Goal: Transaction & Acquisition: Purchase product/service

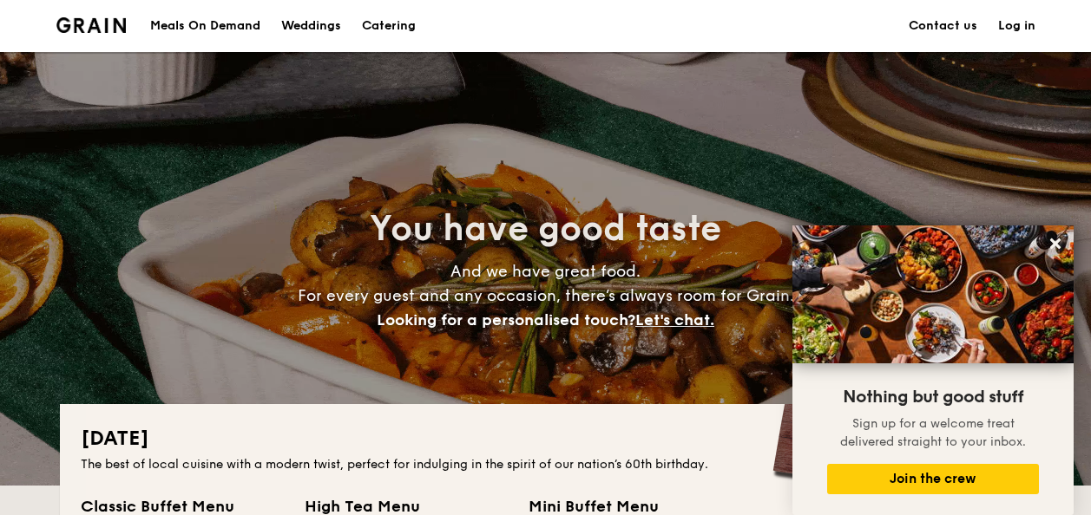
click at [211, 24] on div "Meals On Demand" at bounding box center [205, 26] width 110 height 52
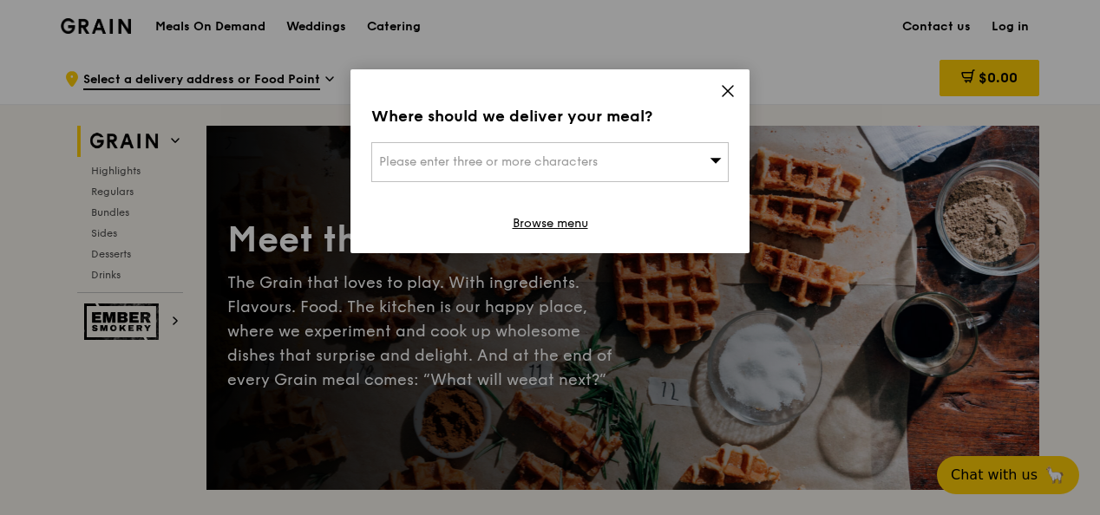
click at [708, 171] on div "Please enter three or more characters" at bounding box center [549, 162] width 357 height 40
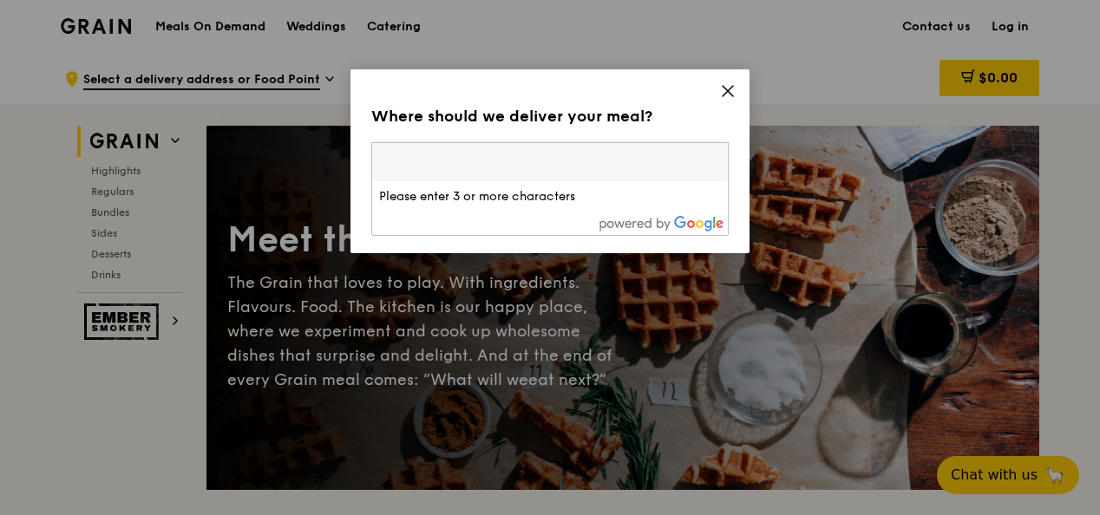
click at [645, 167] on input "search" at bounding box center [550, 162] width 356 height 38
type input "mapletree busin"
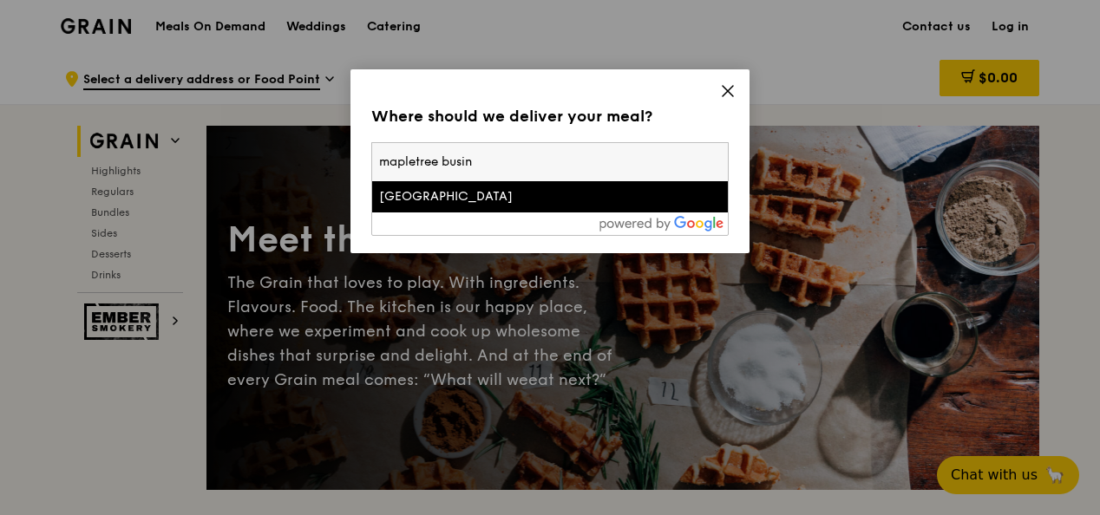
click at [541, 197] on div "[GEOGRAPHIC_DATA]" at bounding box center [507, 196] width 257 height 17
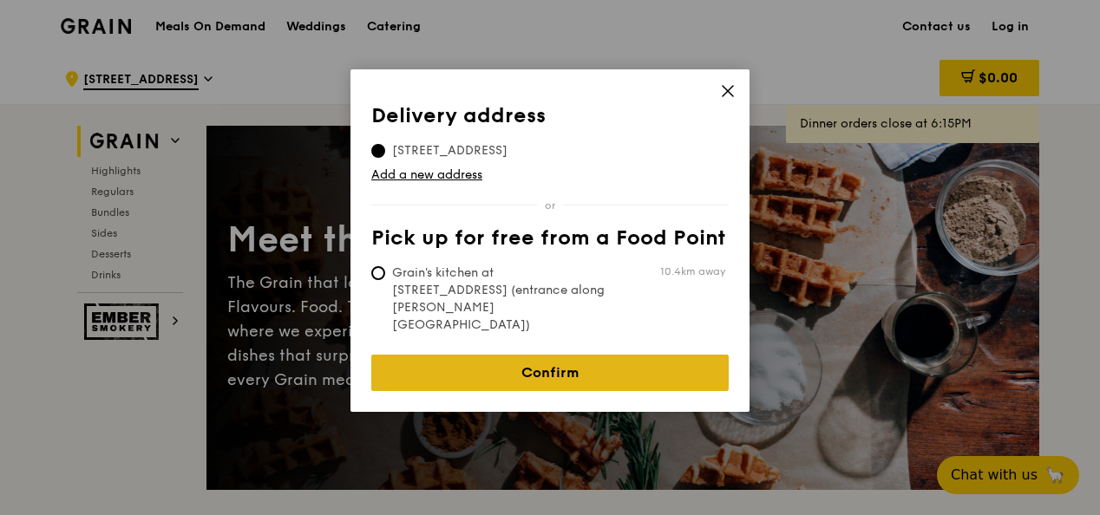
click at [582, 355] on link "Confirm" at bounding box center [549, 373] width 357 height 36
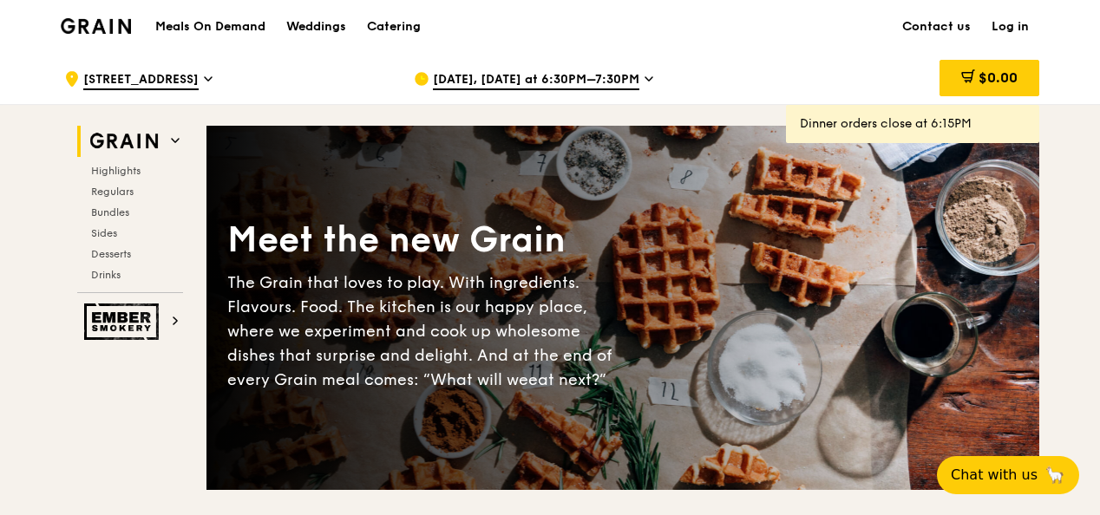
drag, startPoint x: 488, startPoint y: 67, endPoint x: 501, endPoint y: 80, distance: 18.4
click at [504, 80] on span "Aug 18, Today at 6:30PM–7:30PM" at bounding box center [536, 80] width 206 height 19
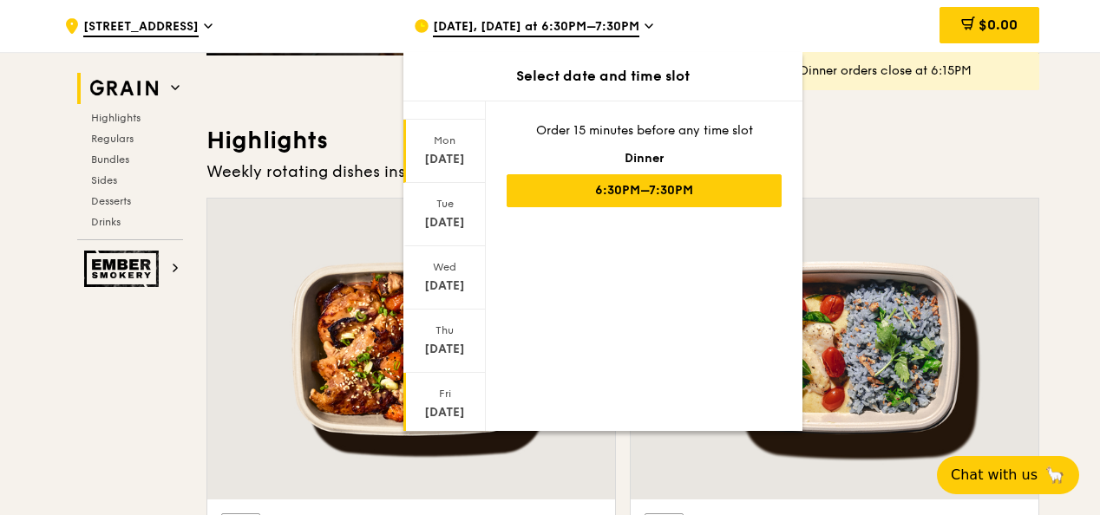
scroll to position [203, 0]
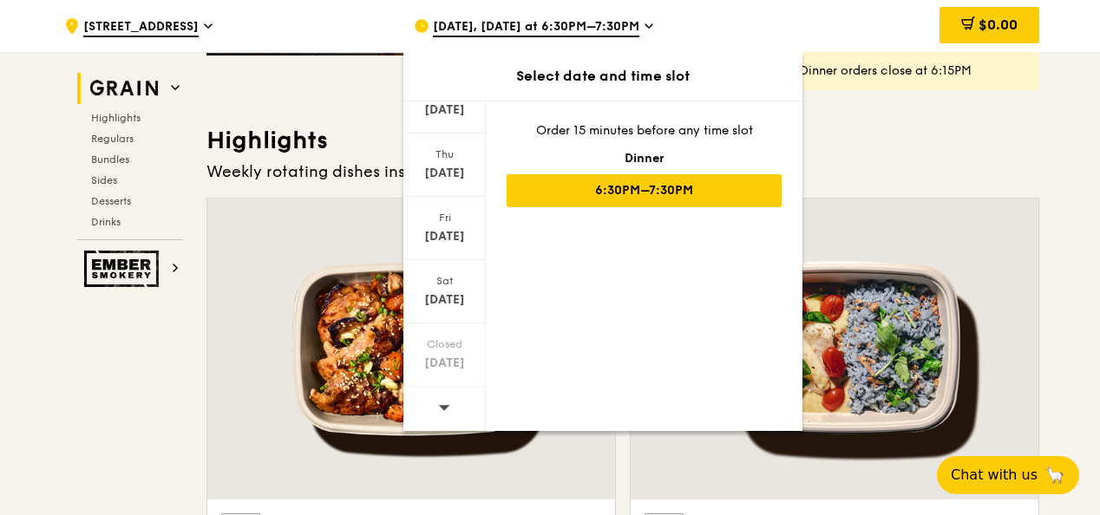
click at [439, 404] on icon at bounding box center [444, 407] width 12 height 13
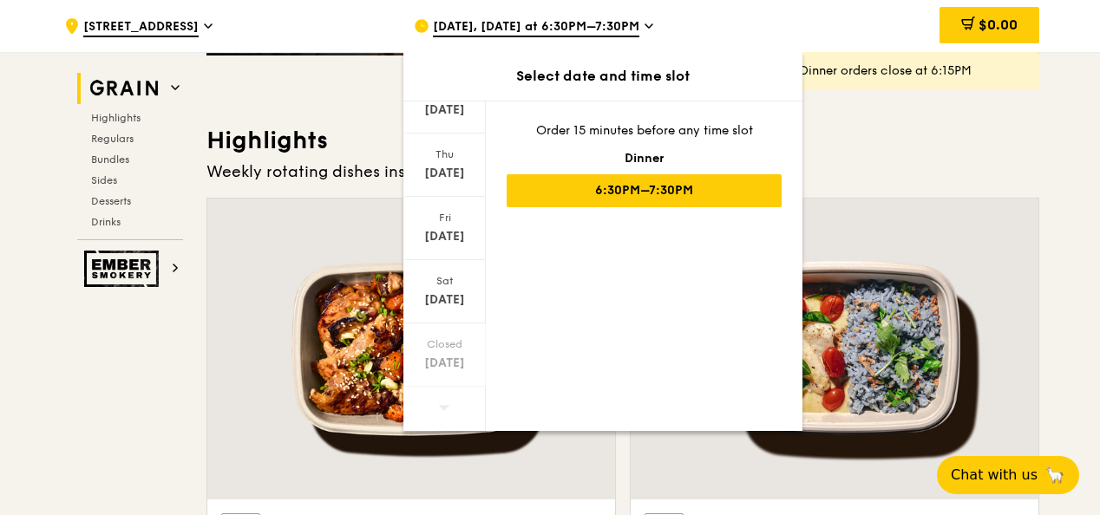
click at [439, 404] on icon at bounding box center [444, 407] width 12 height 13
click at [501, 45] on div "Aug 18, Today at 6:30PM–7:30PM" at bounding box center [575, 26] width 322 height 52
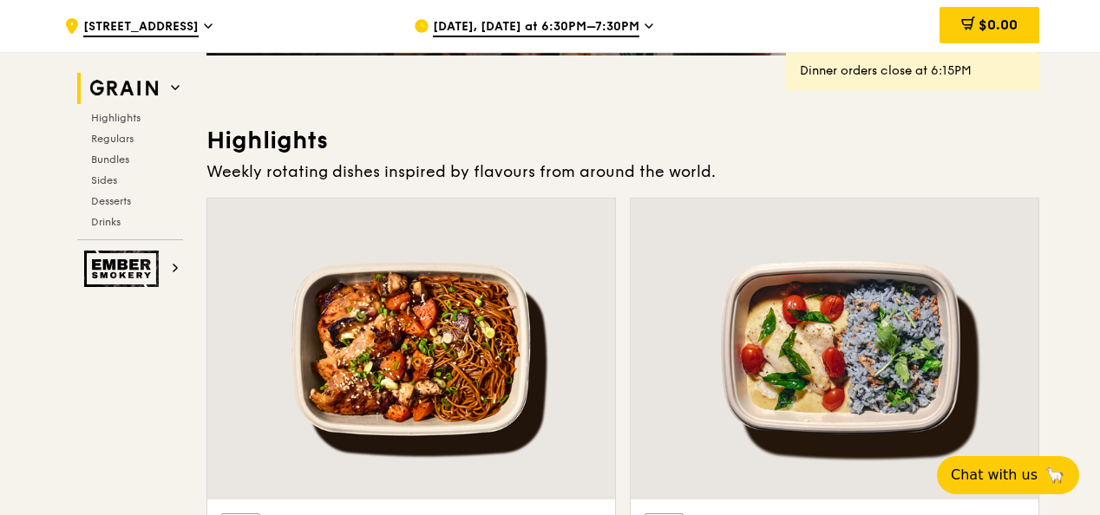
click at [495, 22] on span "Aug 18, Today at 6:30PM–7:30PM" at bounding box center [536, 27] width 206 height 19
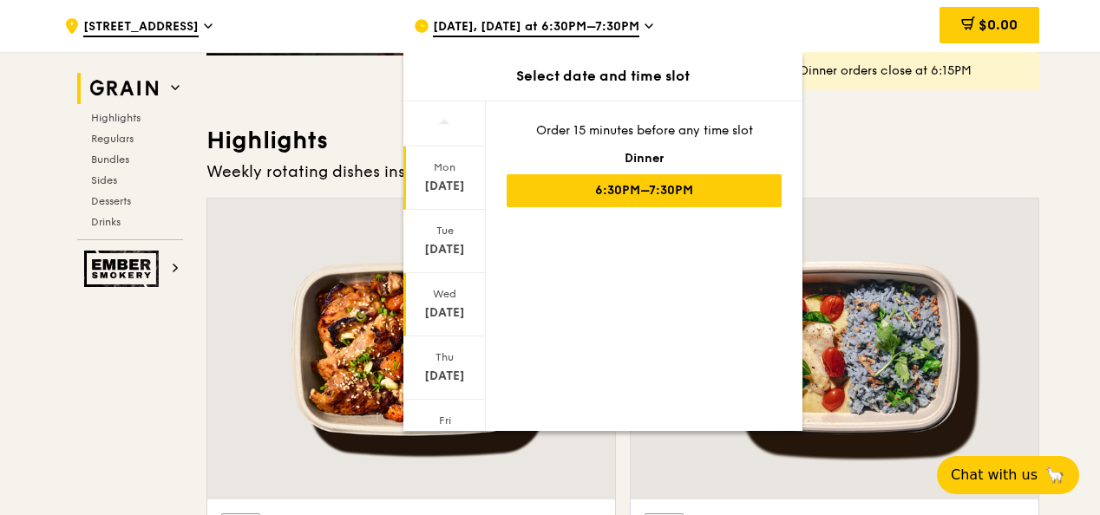
scroll to position [175, 0]
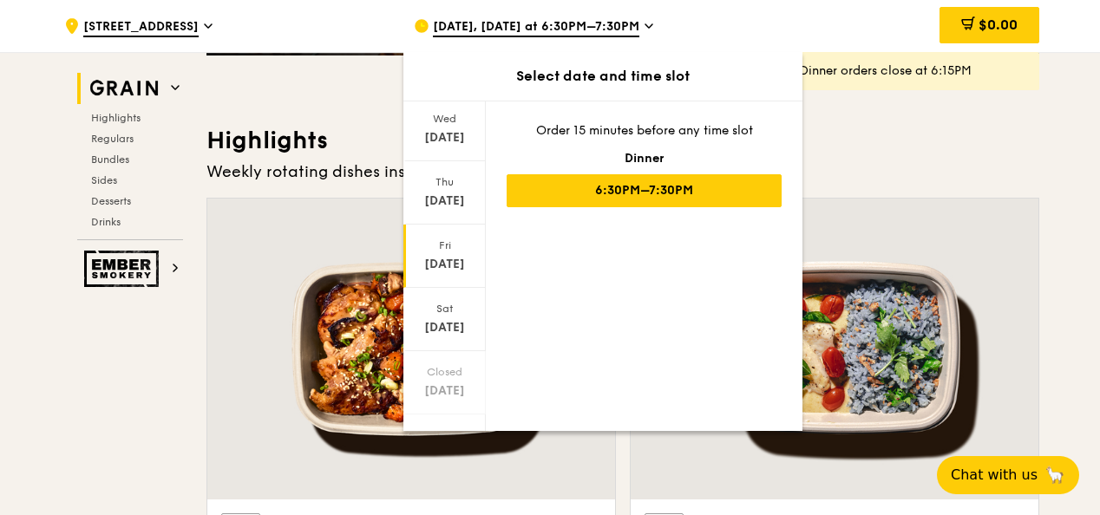
click at [441, 275] on div "Fri Aug 22" at bounding box center [444, 256] width 82 height 63
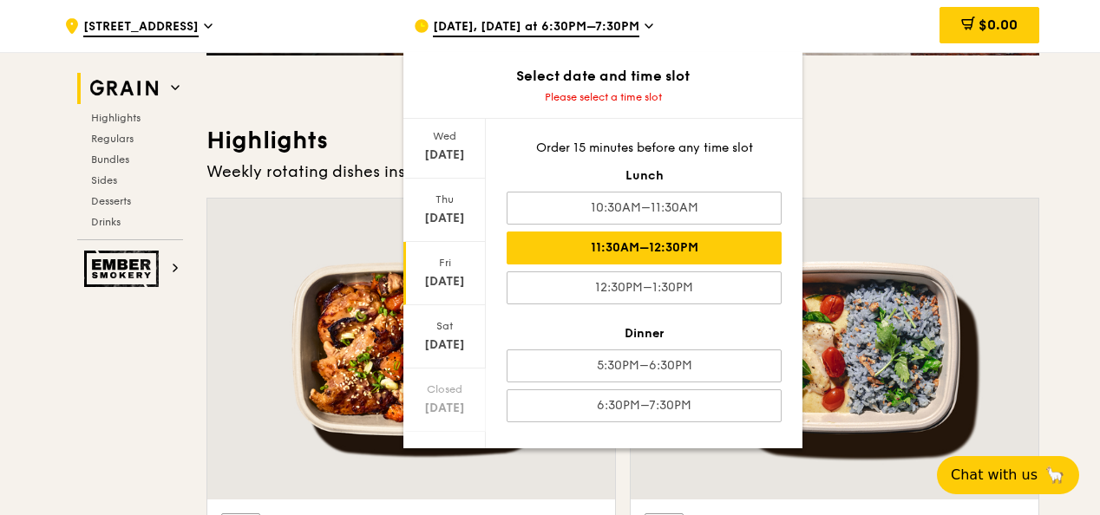
click at [564, 245] on div "11:30AM–12:30PM" at bounding box center [644, 248] width 275 height 33
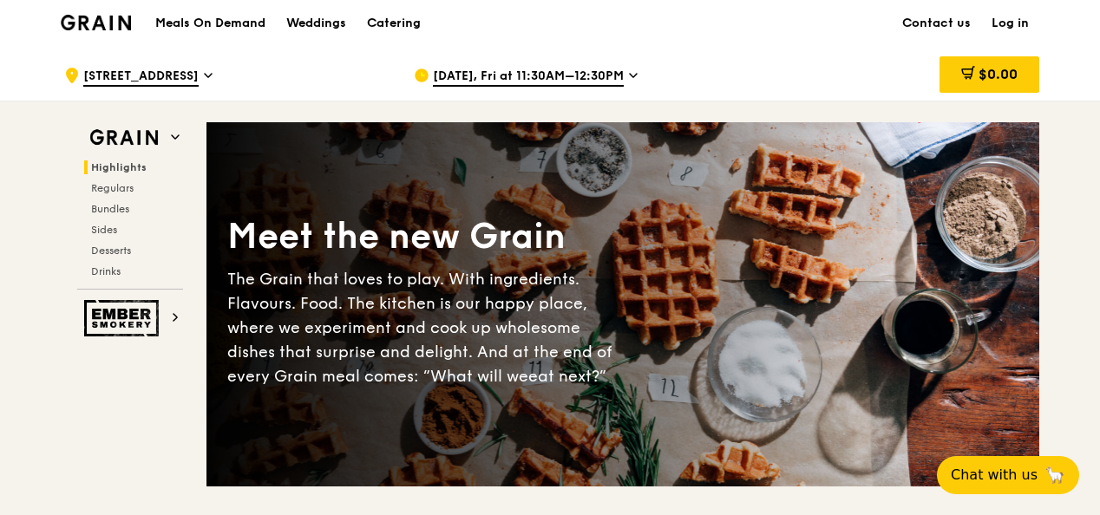
scroll to position [0, 0]
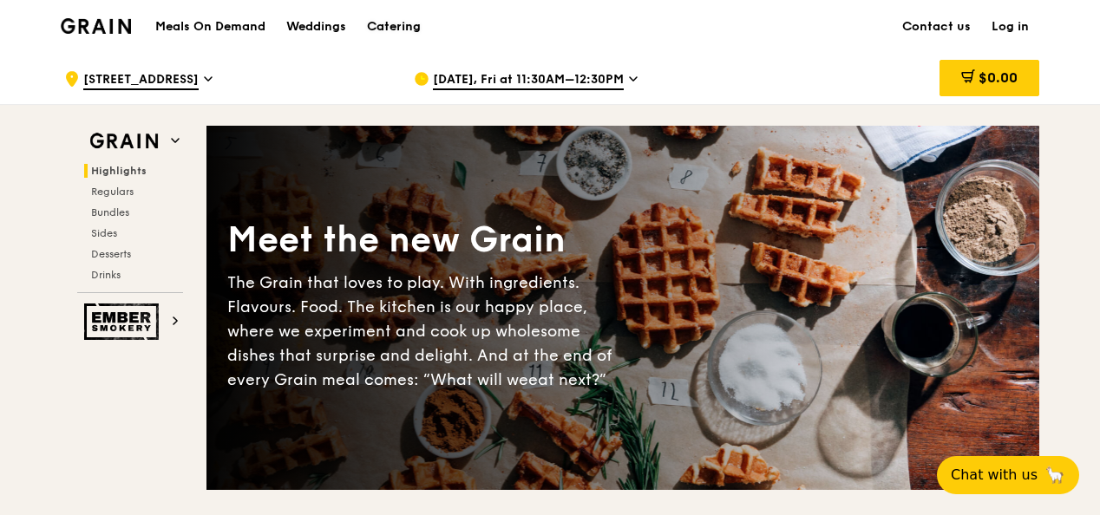
drag, startPoint x: 408, startPoint y: 36, endPoint x: 377, endPoint y: 36, distance: 31.2
click at [377, 36] on div "Catering" at bounding box center [394, 27] width 54 height 52
click at [388, 35] on div "Catering" at bounding box center [394, 27] width 54 height 52
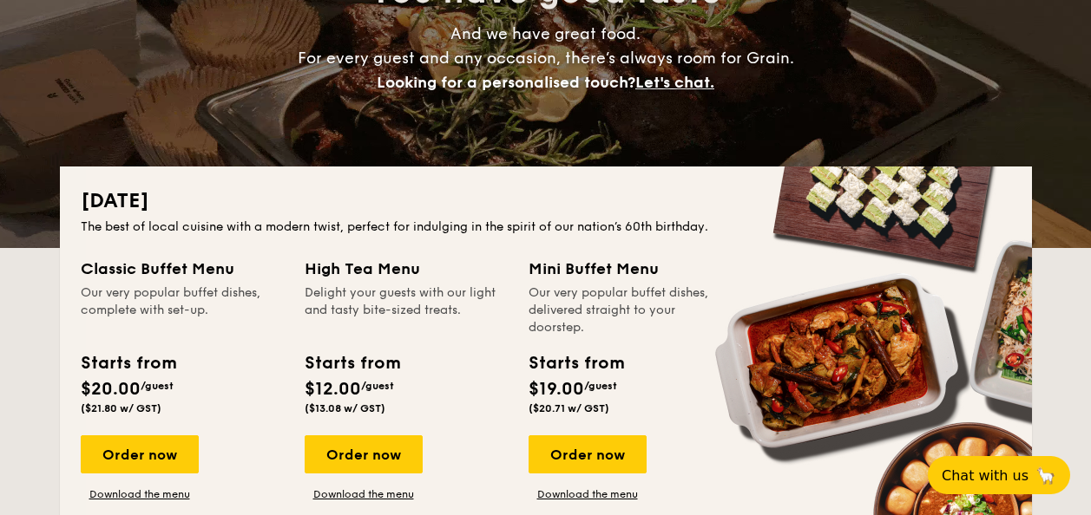
scroll to position [260, 0]
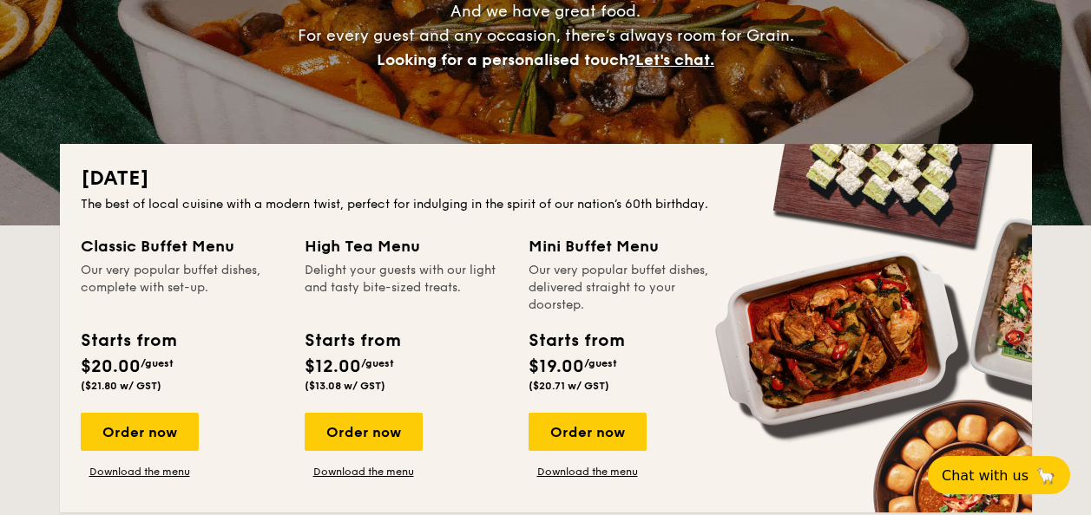
click at [151, 309] on div "Our very popular buffet dishes, complete with set-up." at bounding box center [182, 288] width 203 height 52
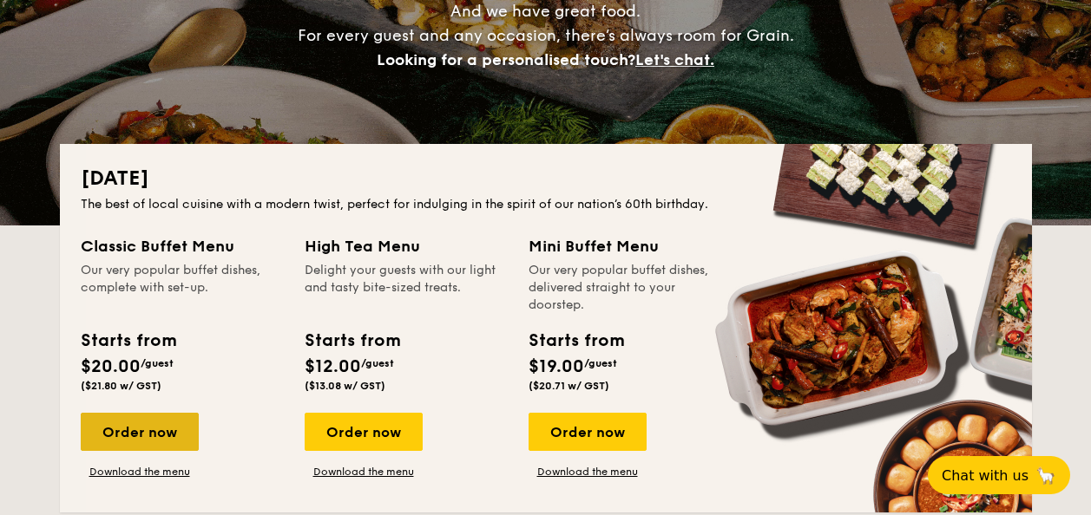
click at [144, 429] on div "Order now" at bounding box center [140, 432] width 118 height 38
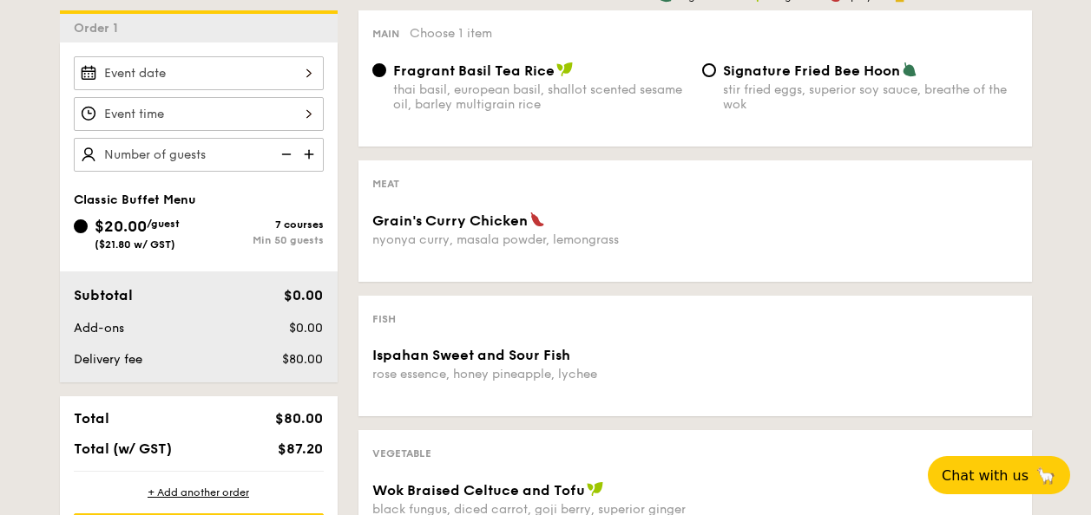
scroll to position [493, 0]
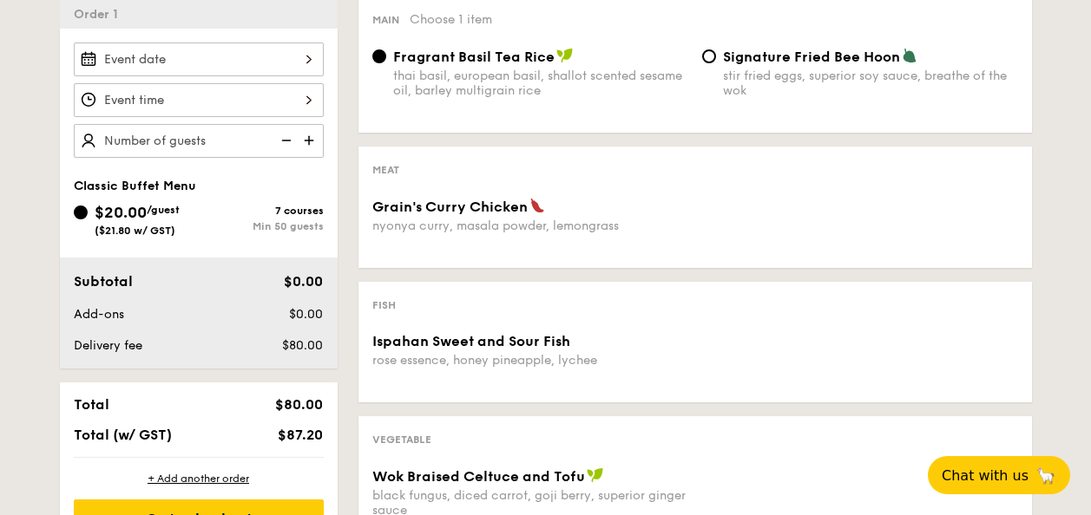
click at [194, 144] on input "text" at bounding box center [199, 141] width 250 height 34
type input "100 guests"
click at [128, 336] on div "Subtotal $2000.00 Add-ons $0.00 Delivery fee Waived" at bounding box center [199, 313] width 278 height 111
drag, startPoint x: 250, startPoint y: 280, endPoint x: 319, endPoint y: 280, distance: 69.4
click at [324, 288] on div "$2000.00" at bounding box center [278, 282] width 106 height 21
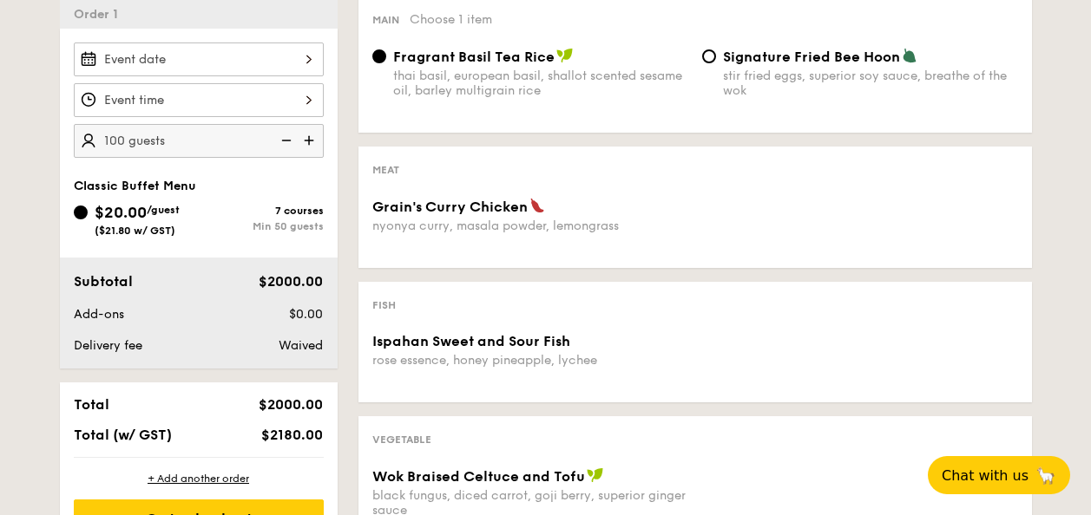
click at [314, 314] on span "$0.00" at bounding box center [306, 314] width 34 height 15
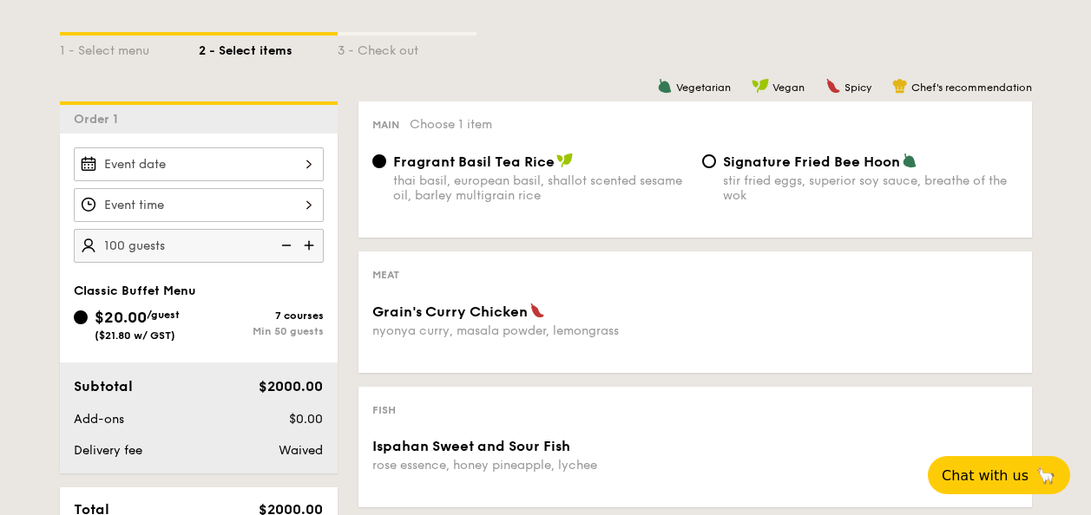
scroll to position [233, 0]
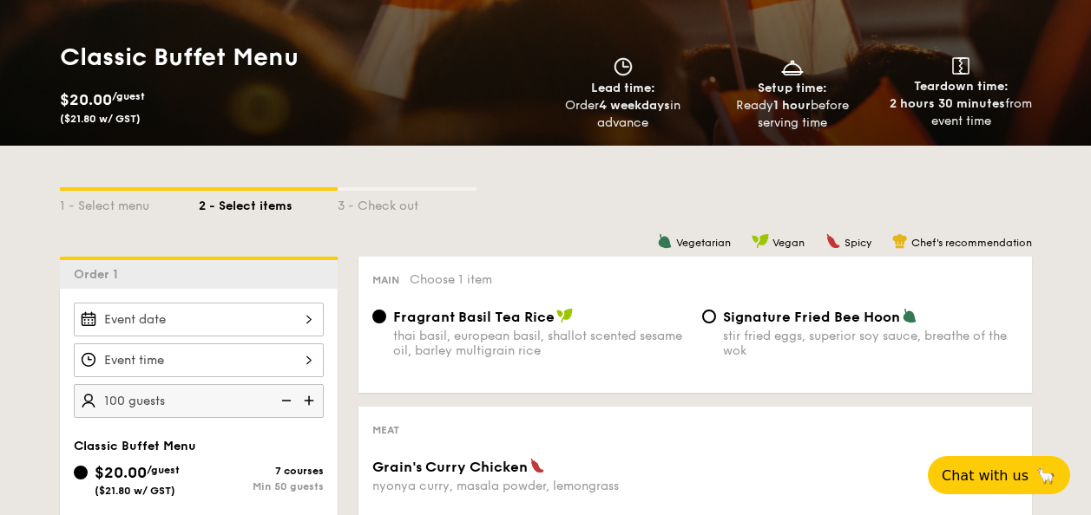
click at [693, 243] on span "Vegetarian" at bounding box center [703, 243] width 55 height 12
click at [708, 314] on input "Signature Fried Bee Hoon stir fried eggs, superior soy sauce, breathe of the wok" at bounding box center [709, 317] width 14 height 14
radio input "true"
click at [370, 313] on div "Fragrant Basil Tea Rice thai basil, european basil, shallot scented sesame oil,…" at bounding box center [530, 333] width 330 height 50
click at [384, 309] on div "Fragrant Basil Tea Rice thai basil, european basil, shallot scented sesame oil,…" at bounding box center [530, 333] width 330 height 50
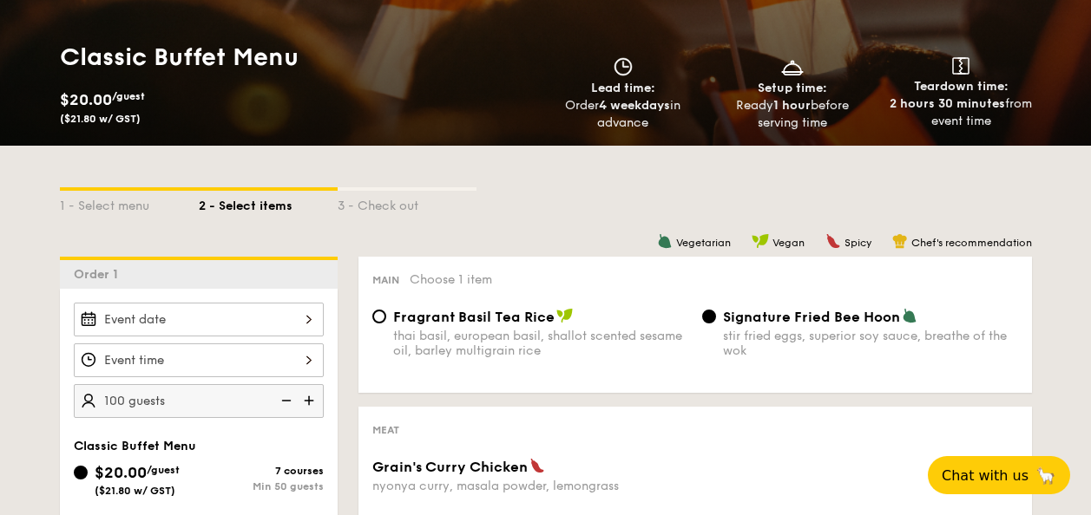
click at [371, 310] on div "Fragrant Basil Tea Rice thai basil, european basil, shallot scented sesame oil,…" at bounding box center [530, 333] width 330 height 50
click at [383, 311] on input "Fragrant Basil Tea Rice thai basil, european basil, shallot scented sesame oil,…" at bounding box center [379, 317] width 14 height 14
radio input "true"
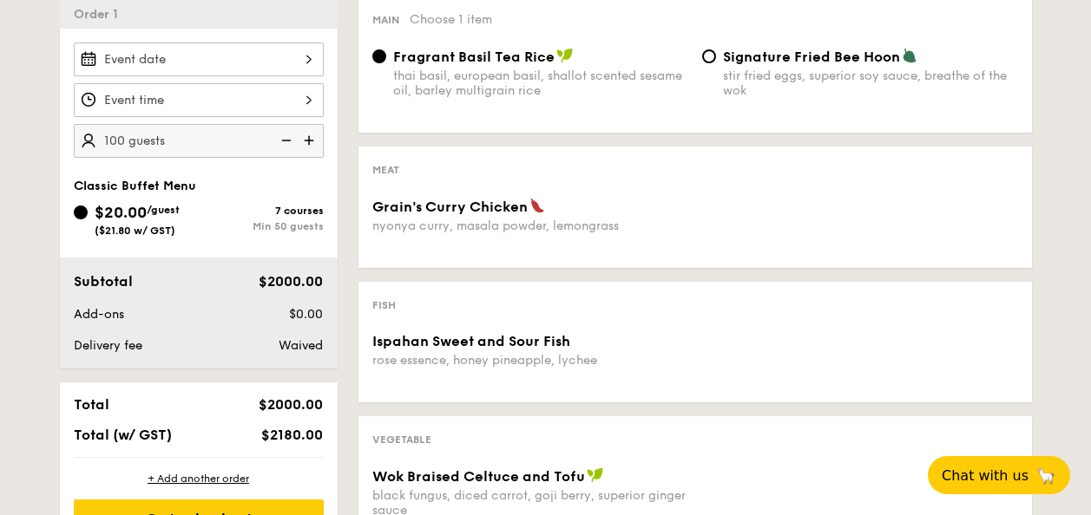
click at [93, 117] on div "100 guests" at bounding box center [199, 100] width 250 height 115
click at [122, 145] on input "100" at bounding box center [199, 141] width 250 height 34
click at [644, 221] on div "nyonya curry, masala powder, lemongrass" at bounding box center [530, 226] width 316 height 15
type input "50 guests"
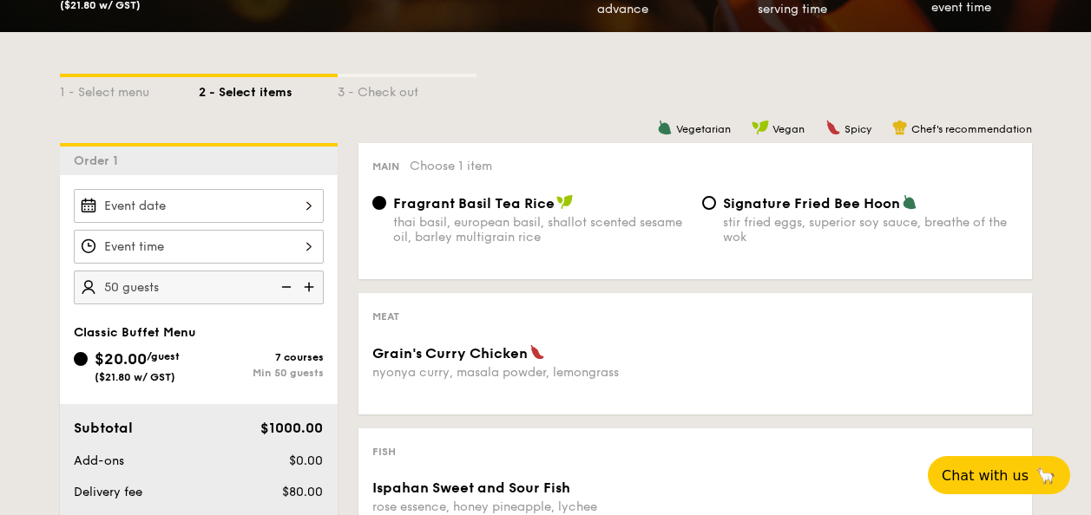
scroll to position [319, 0]
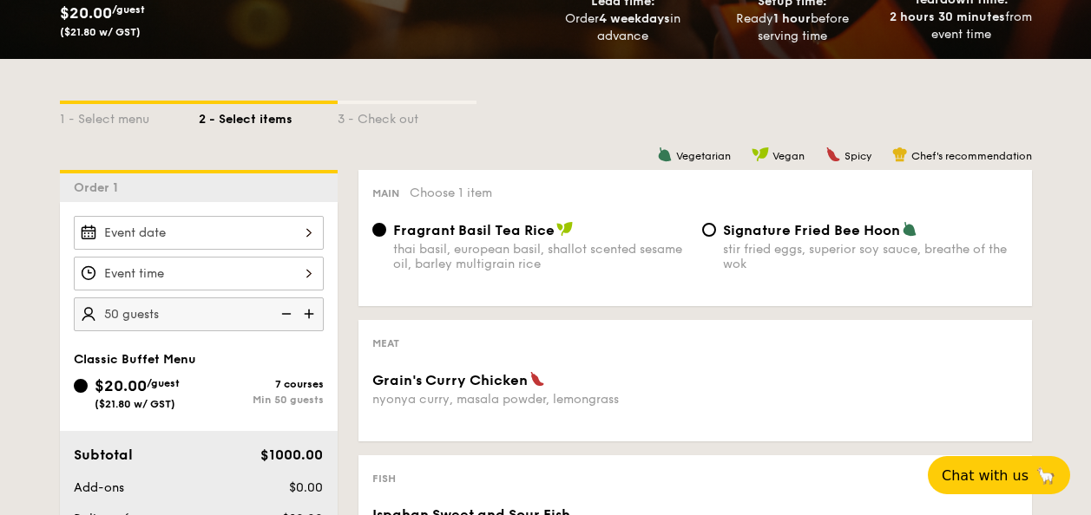
drag, startPoint x: 629, startPoint y: 381, endPoint x: 357, endPoint y: 296, distance: 284.6
click at [358, 295] on div "Main Choose 1 item Fragrant Basil Tea Rice thai basil, european basil, shallot …" at bounding box center [694, 238] width 673 height 136
click at [460, 375] on span "Grain's Curry Chicken" at bounding box center [449, 380] width 155 height 16
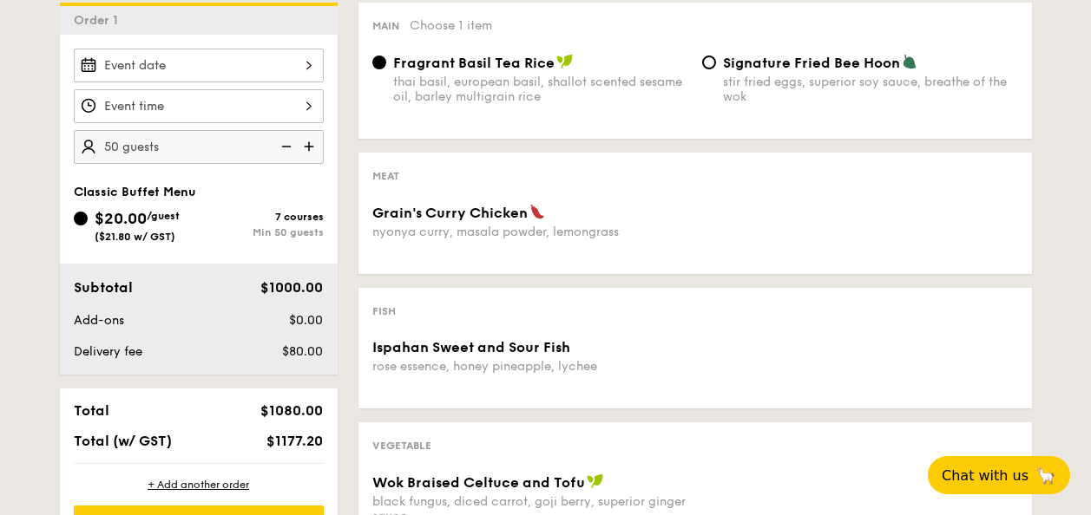
scroll to position [493, 0]
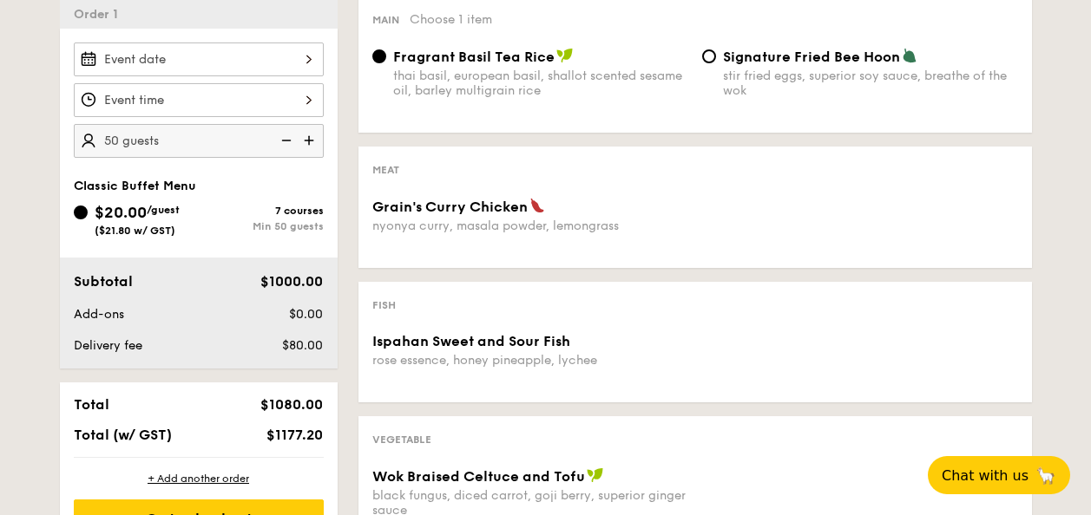
drag, startPoint x: 463, startPoint y: 358, endPoint x: 463, endPoint y: 379, distance: 20.8
click at [463, 378] on div "Ispahan Sweet and Sour Fish rose essence, honey pineapple, lychee" at bounding box center [694, 361] width 659 height 56
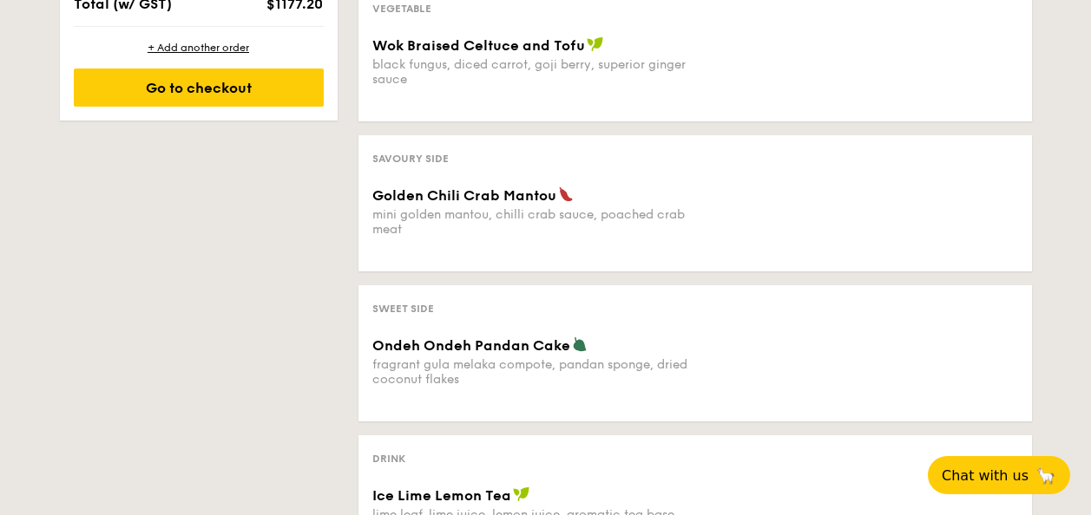
scroll to position [752, 0]
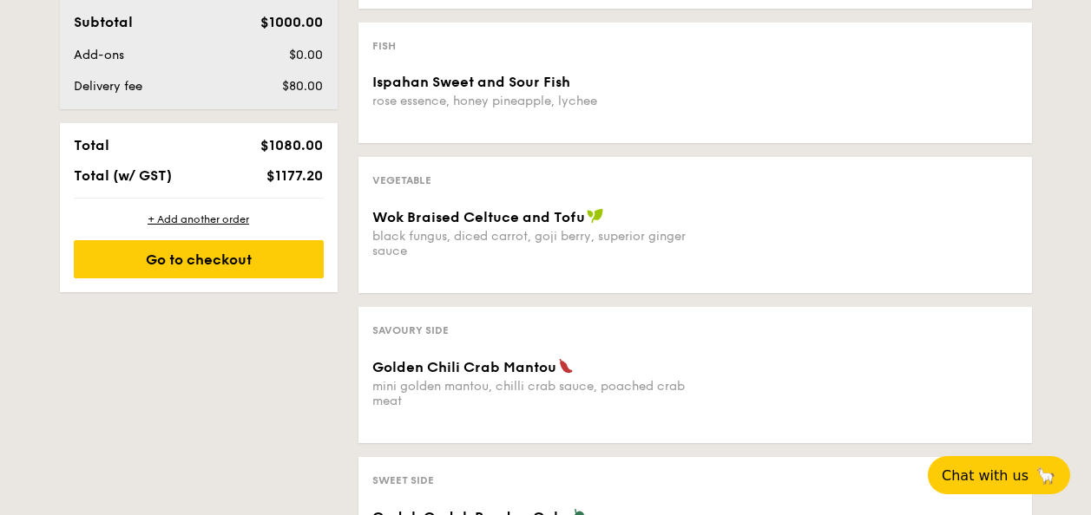
click at [522, 353] on div "Savoury Side Golden Chili Crab Mantou mini golden mantou, chilli crab sauce, po…" at bounding box center [694, 375] width 673 height 136
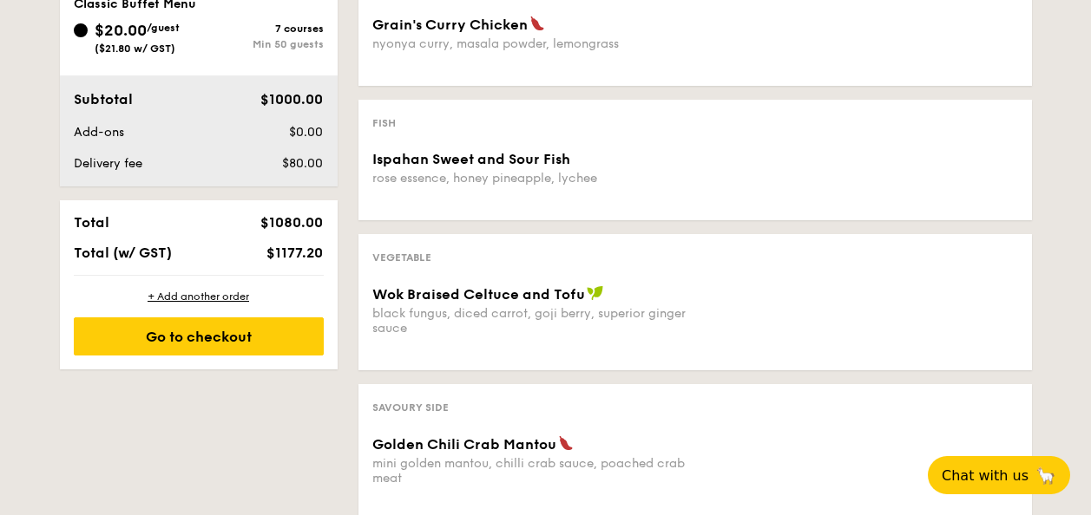
scroll to position [579, 0]
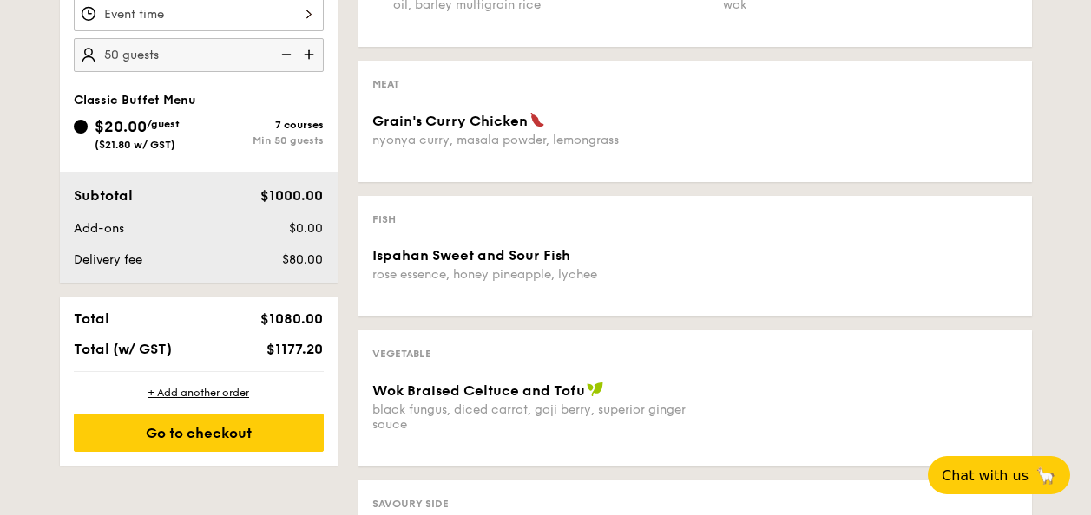
click at [514, 395] on span "Wok Braised Celtuce and Tofu" at bounding box center [478, 391] width 213 height 16
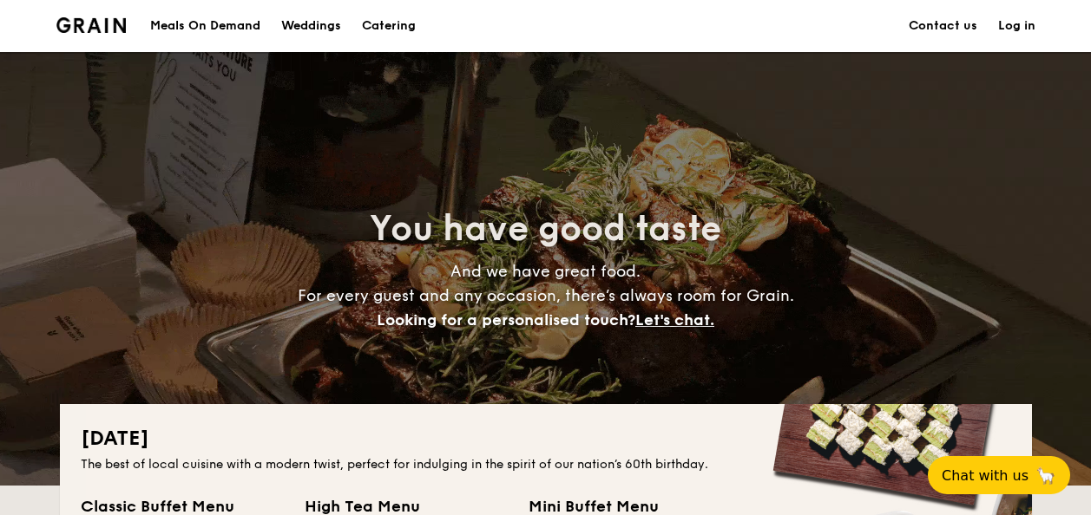
scroll to position [260, 0]
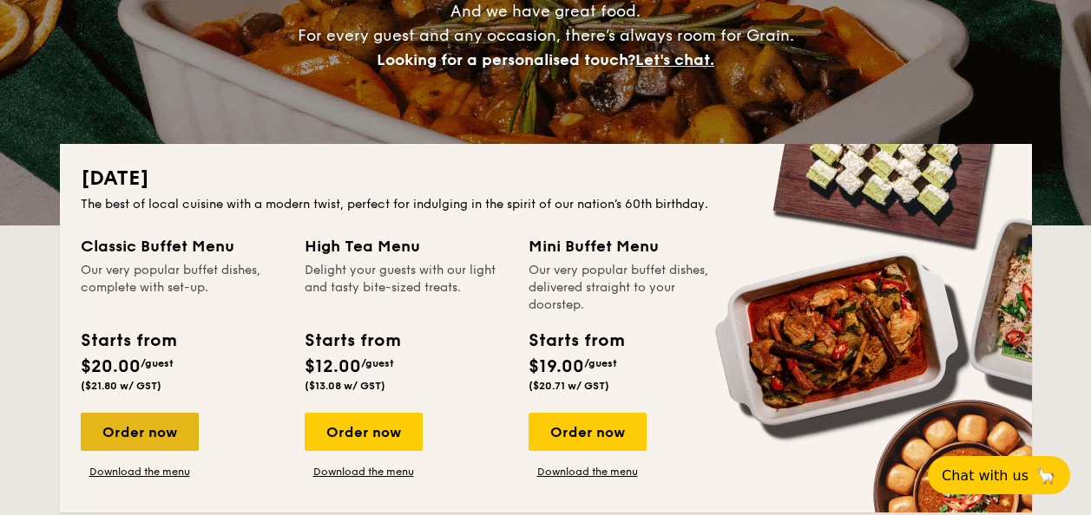
drag, startPoint x: 0, startPoint y: 0, endPoint x: 140, endPoint y: 415, distance: 437.6
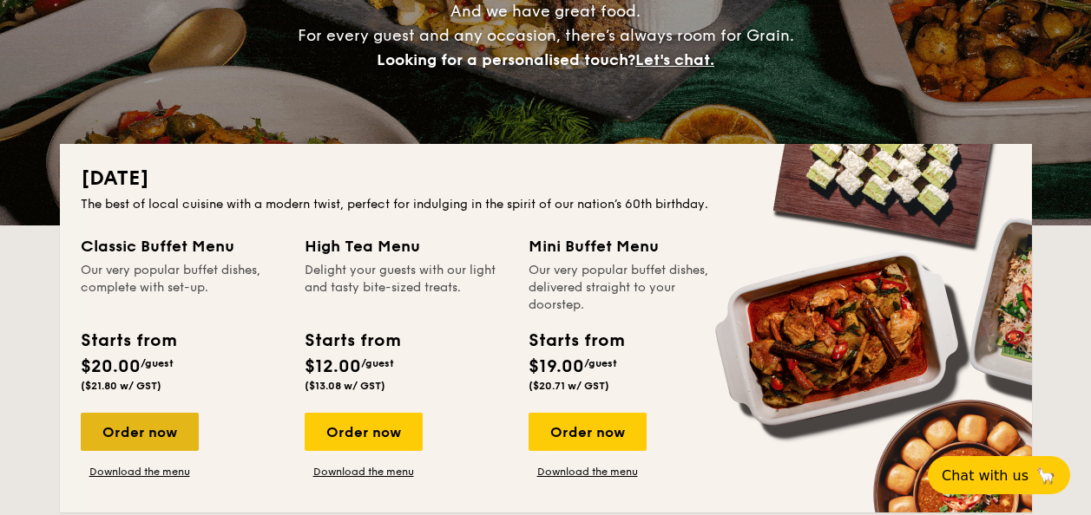
click at [134, 423] on div "Order now Download the menu" at bounding box center [140, 446] width 118 height 66
click at [138, 472] on link "Download the menu" at bounding box center [140, 472] width 118 height 14
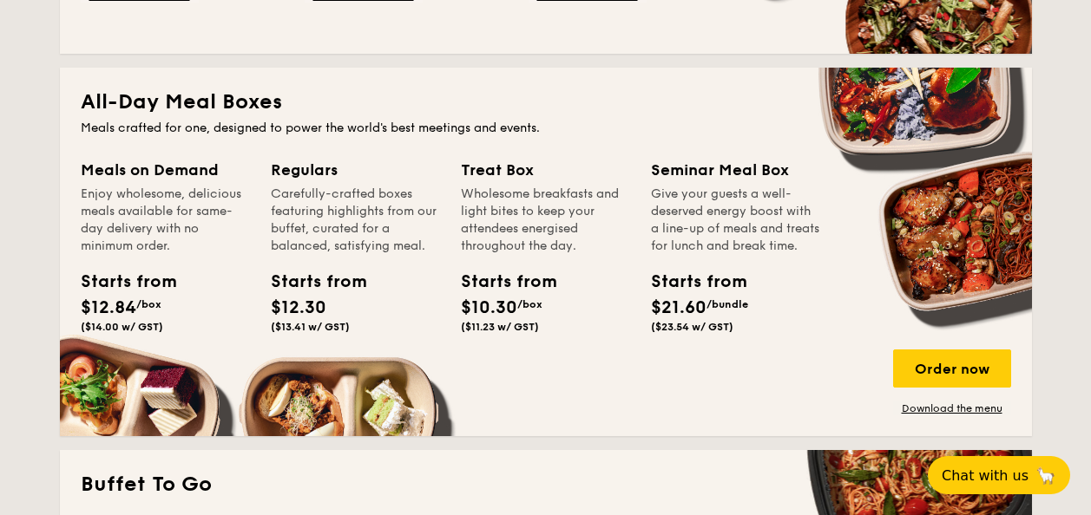
scroll to position [1127, 0]
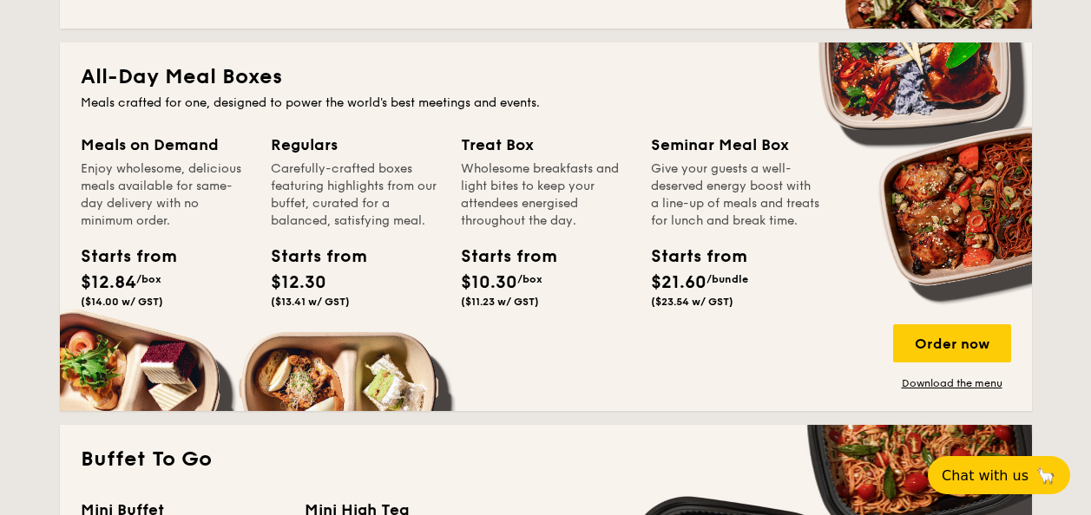
click at [177, 279] on div "Starts from $12.84 /box ($14.00 w/ GST)" at bounding box center [165, 279] width 183 height 71
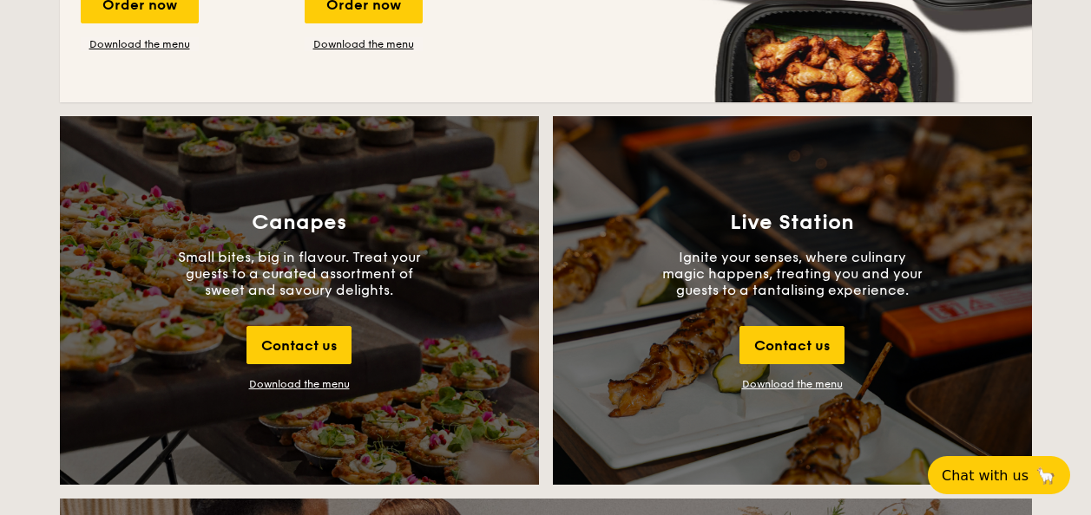
scroll to position [1822, 0]
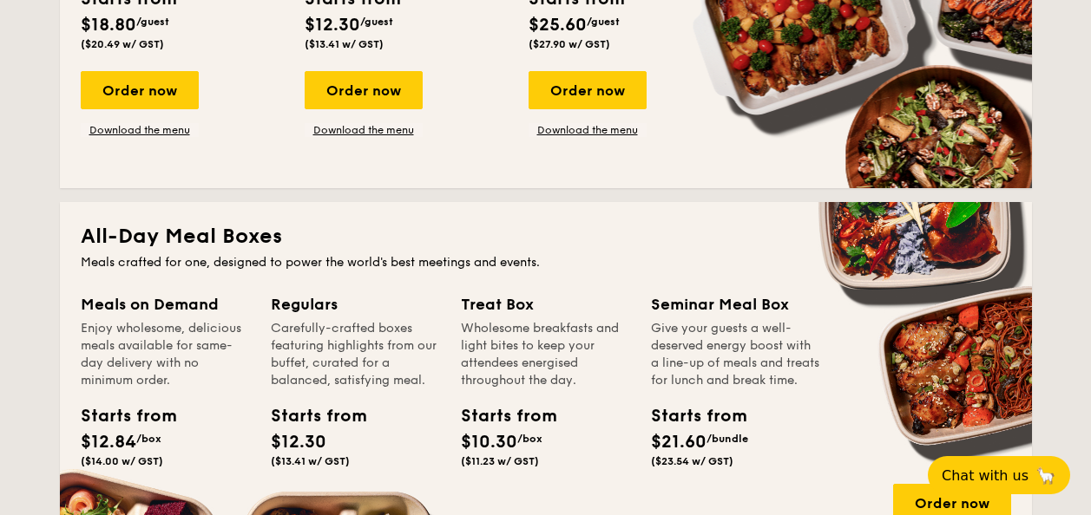
scroll to position [1041, 0]
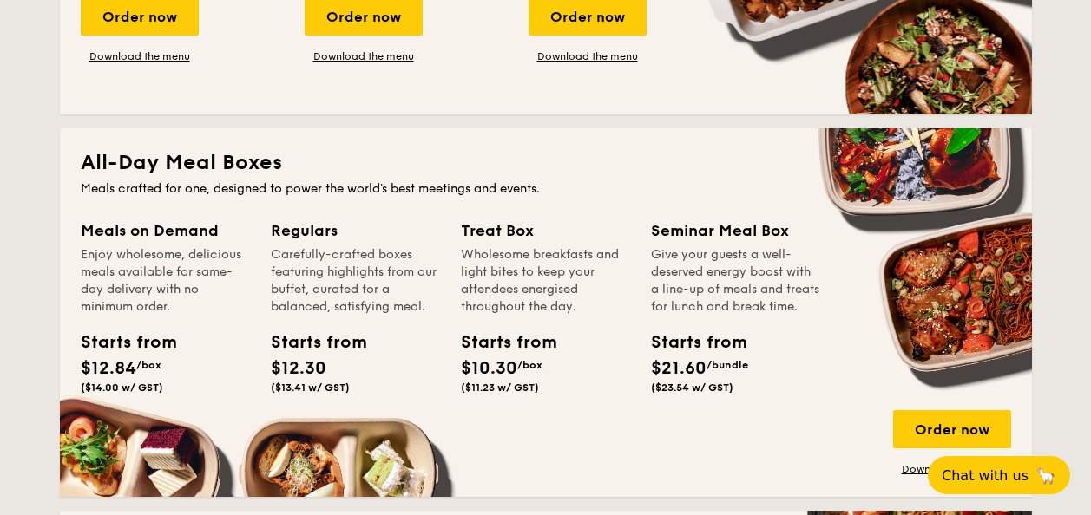
click at [224, 302] on div "Enjoy wholesome, delicious meals available for same-day delivery with no minimu…" at bounding box center [165, 280] width 169 height 69
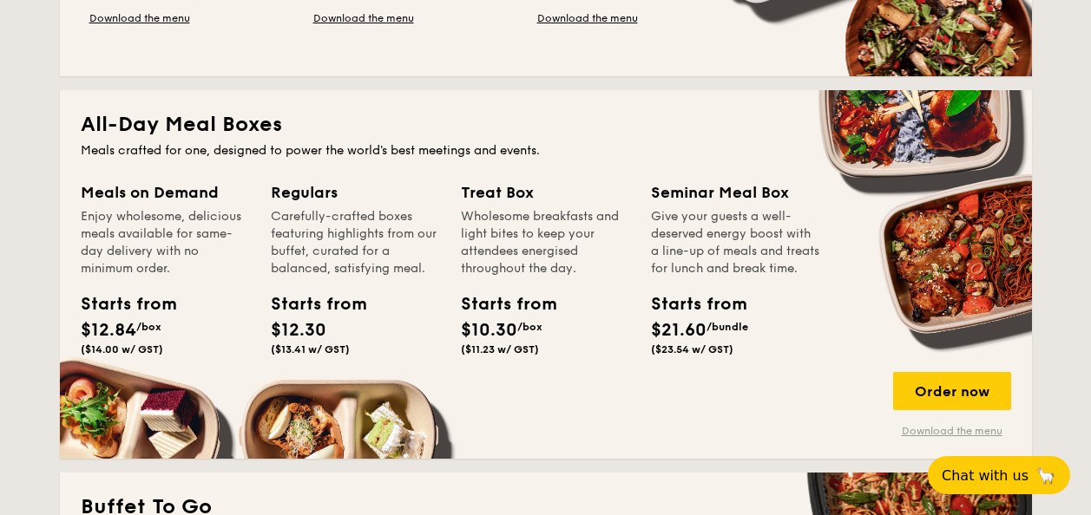
scroll to position [1128, 0]
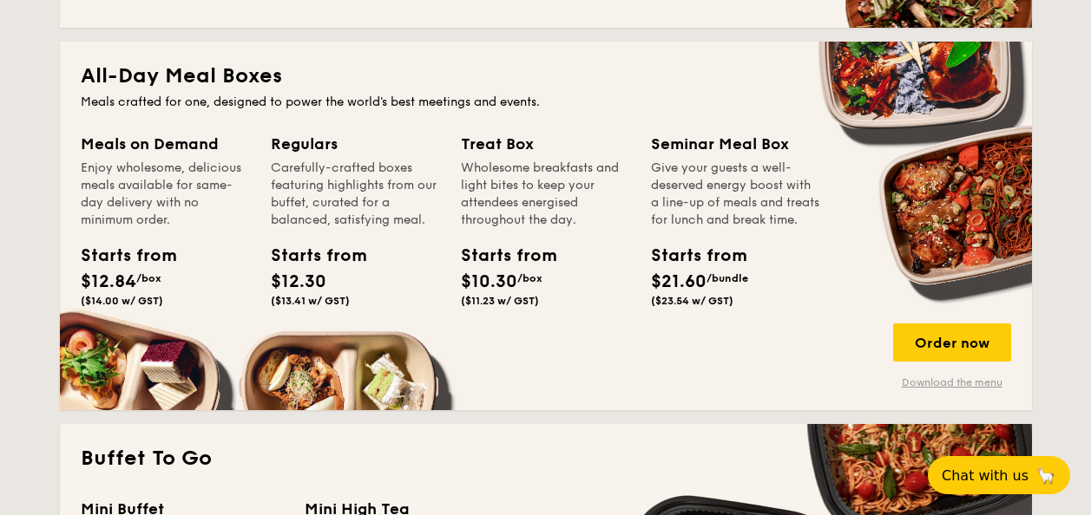
click at [955, 382] on link "Download the menu" at bounding box center [952, 383] width 118 height 14
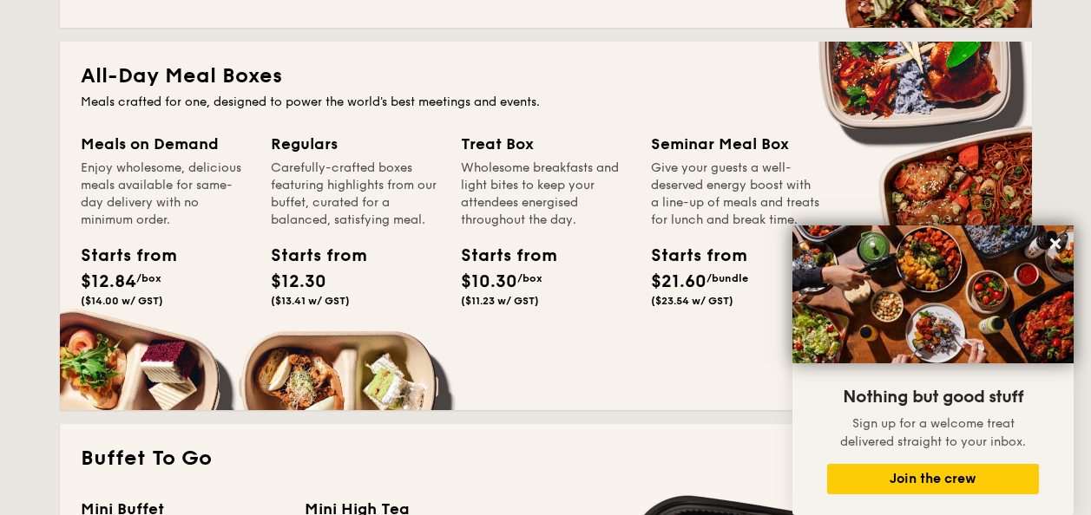
drag, startPoint x: 113, startPoint y: 235, endPoint x: 127, endPoint y: 282, distance: 48.9
click at [127, 282] on span "$12.84" at bounding box center [109, 282] width 56 height 21
click at [1062, 235] on button at bounding box center [1055, 244] width 28 height 28
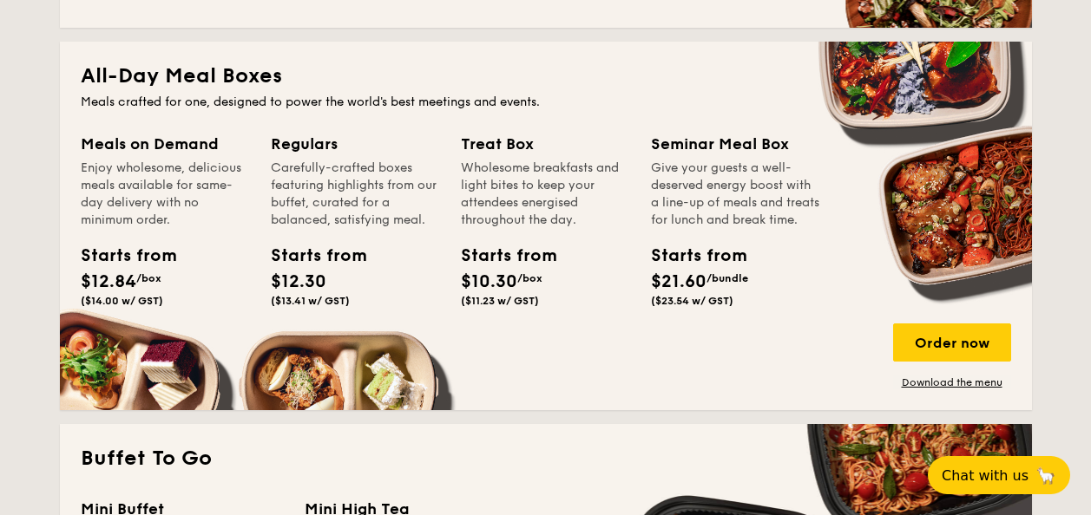
click at [992, 397] on div "All-Day Meal Boxes Meals crafted for one, designed to power the world's best me…" at bounding box center [546, 226] width 972 height 369
click at [981, 383] on link "Download the menu" at bounding box center [952, 383] width 118 height 14
click at [949, 324] on div "Order now" at bounding box center [952, 343] width 118 height 38
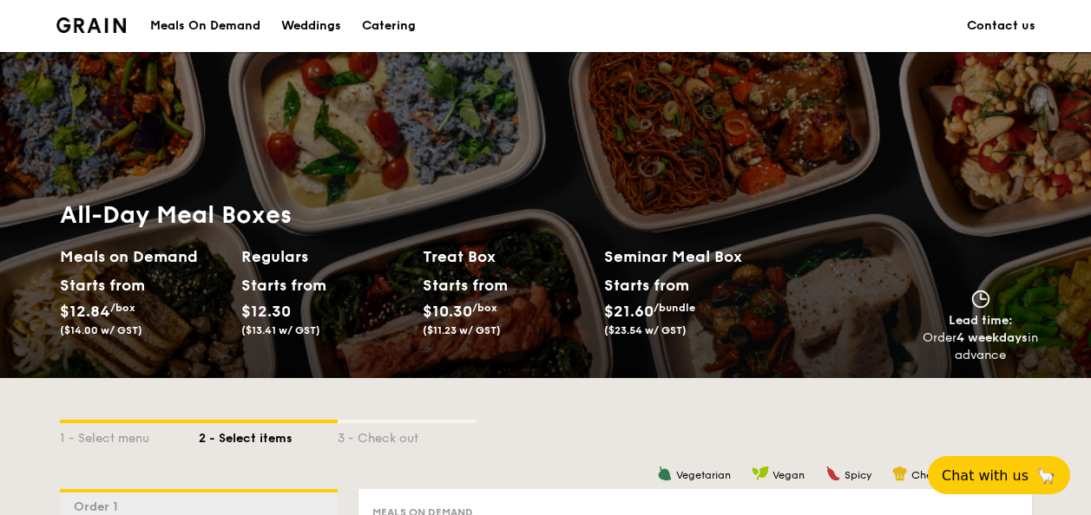
click at [941, 410] on div "1 - Select menu 2 - Select items 3 - Check out" at bounding box center [546, 433] width 972 height 111
click at [939, 408] on div "1 - Select menu 2 - Select items 3 - Check out" at bounding box center [546, 433] width 972 height 111
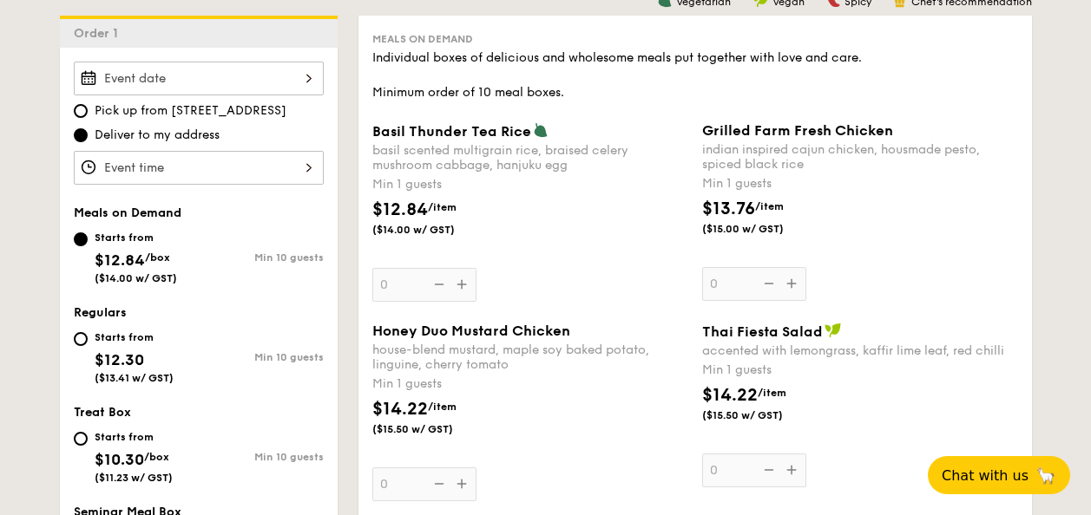
scroll to position [435, 0]
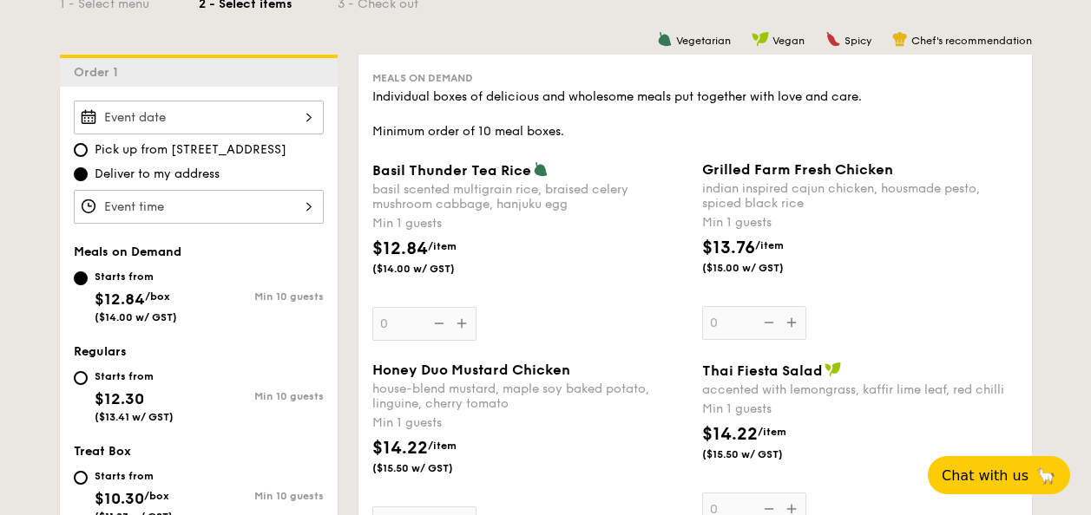
click at [141, 306] on span "$12.84" at bounding box center [120, 299] width 50 height 19
click at [88, 285] on input "Starts from $12.84 /box ($14.00 w/ GST) Min 10 guests" at bounding box center [81, 279] width 14 height 14
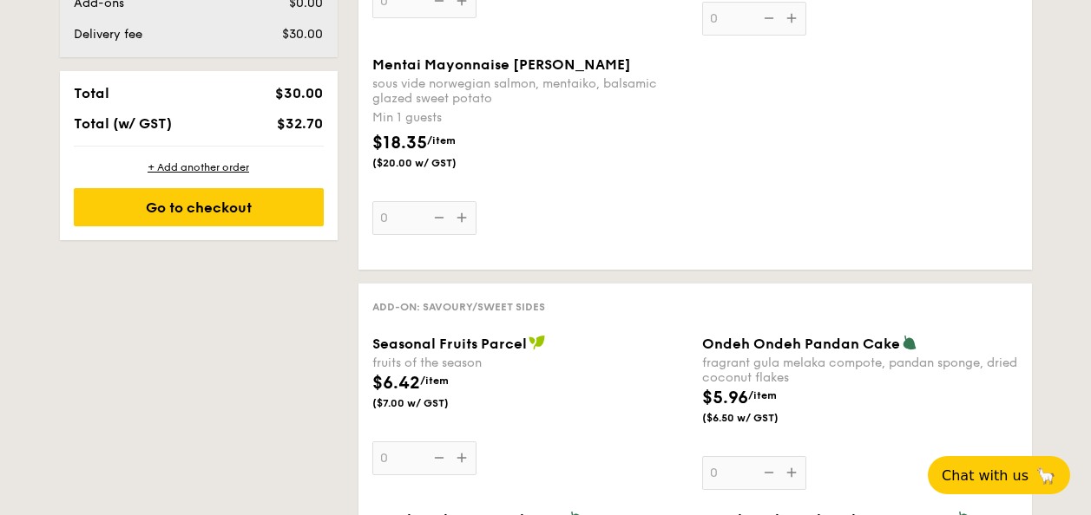
scroll to position [455, 0]
